Goal: Information Seeking & Learning: Compare options

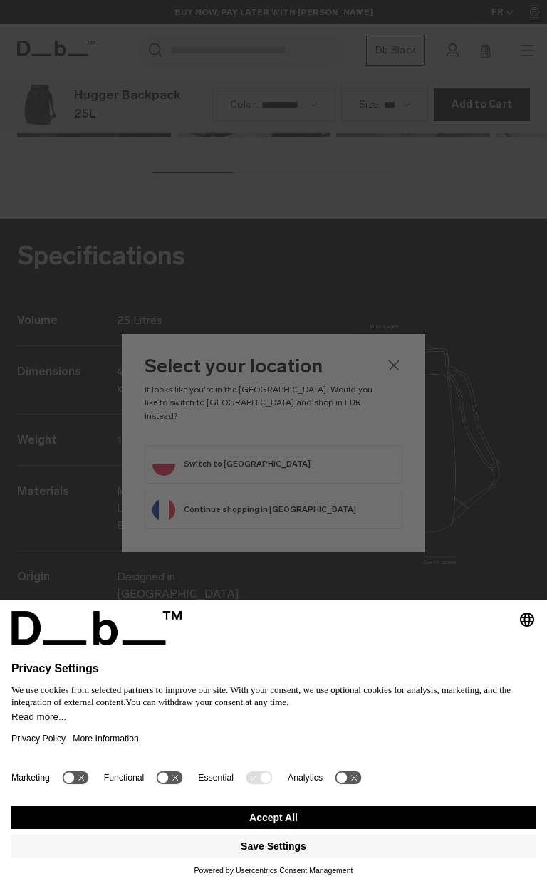
scroll to position [1773, 0]
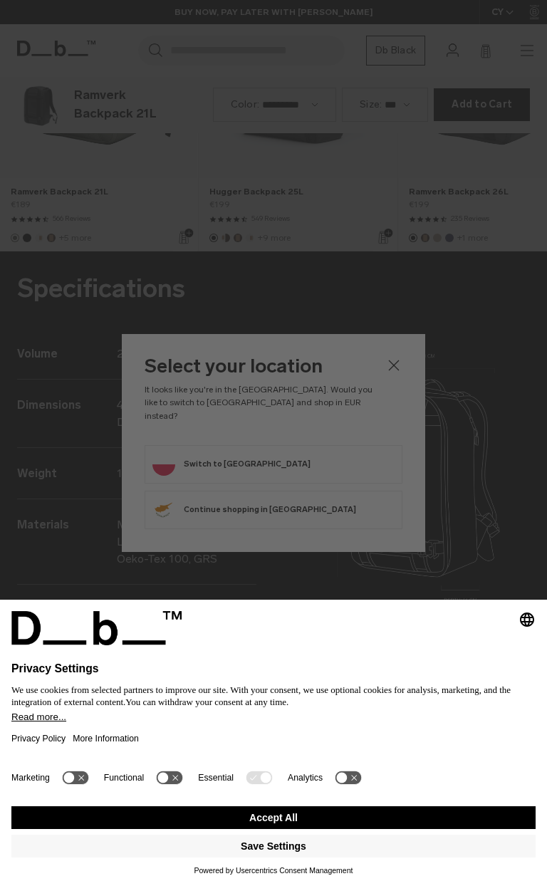
scroll to position [1773, 0]
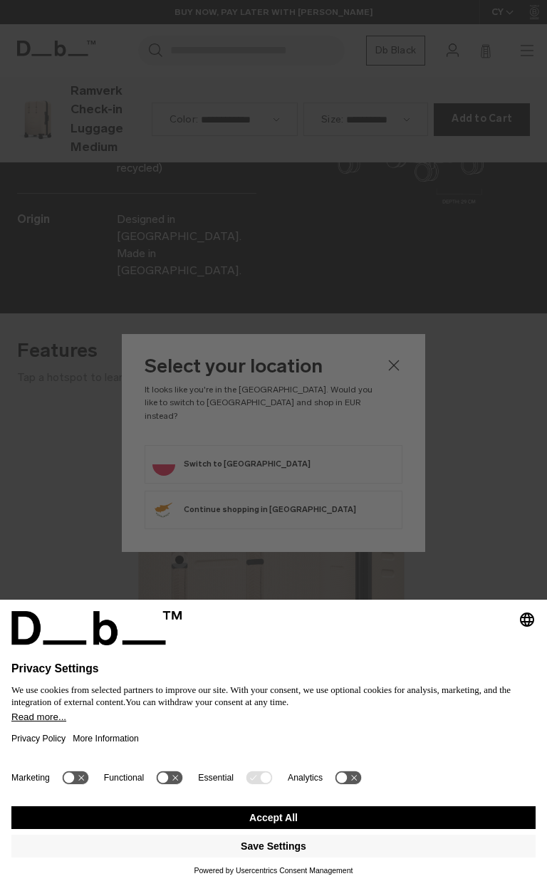
scroll to position [1773, 0]
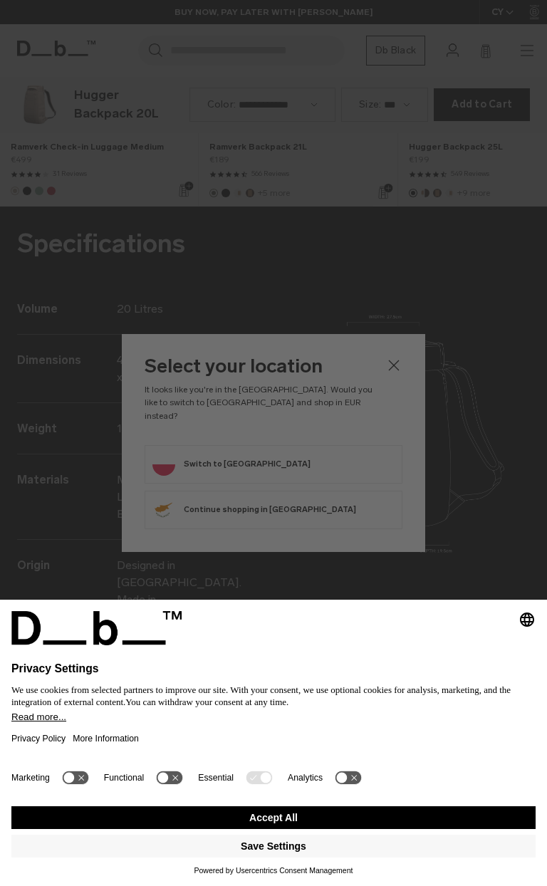
scroll to position [1773, 0]
